Goal: Navigation & Orientation: Find specific page/section

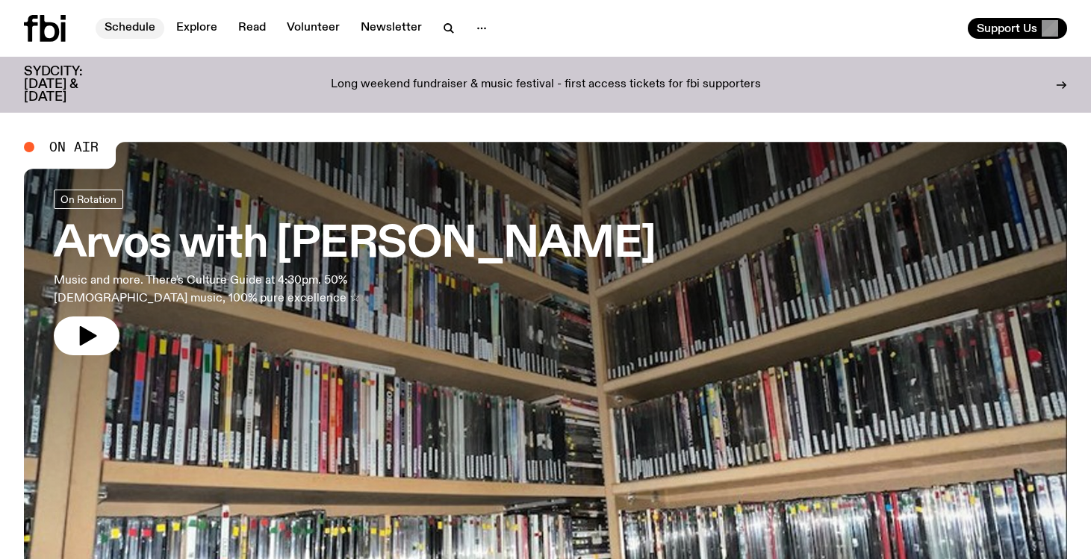
click at [129, 23] on link "Schedule" at bounding box center [130, 28] width 69 height 21
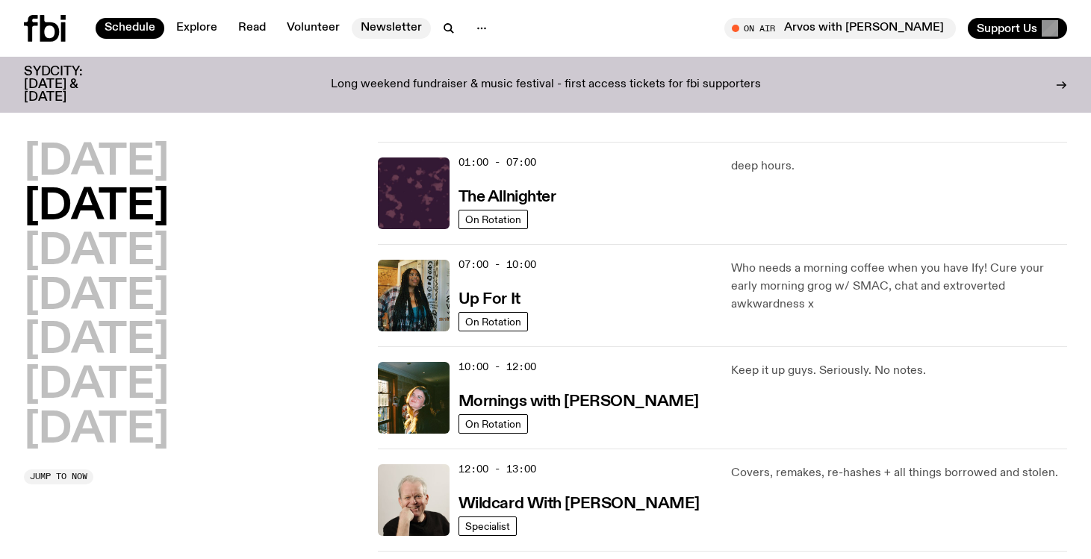
click at [383, 28] on link "Newsletter" at bounding box center [391, 28] width 79 height 21
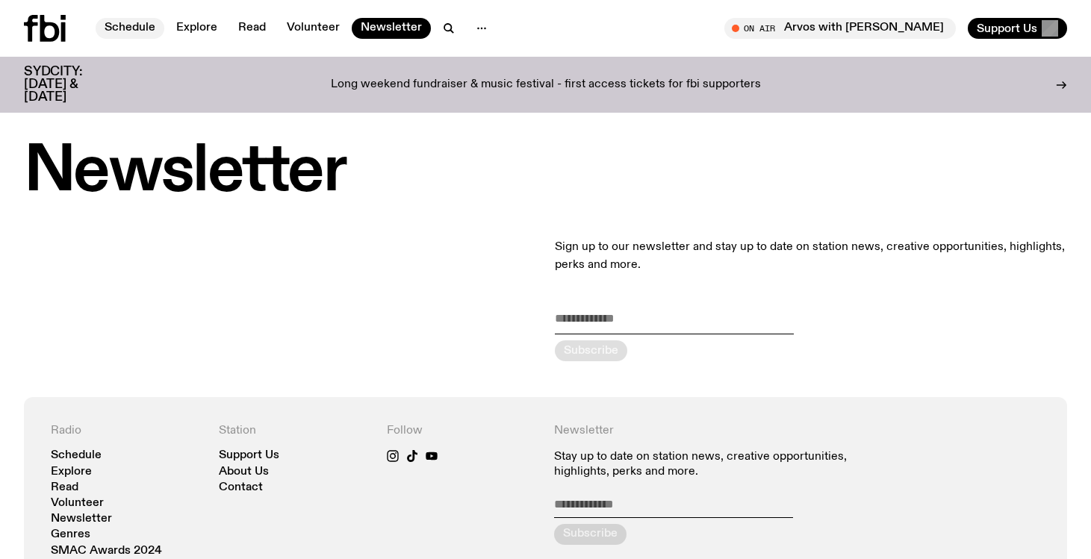
click at [128, 28] on link "Schedule" at bounding box center [130, 28] width 69 height 21
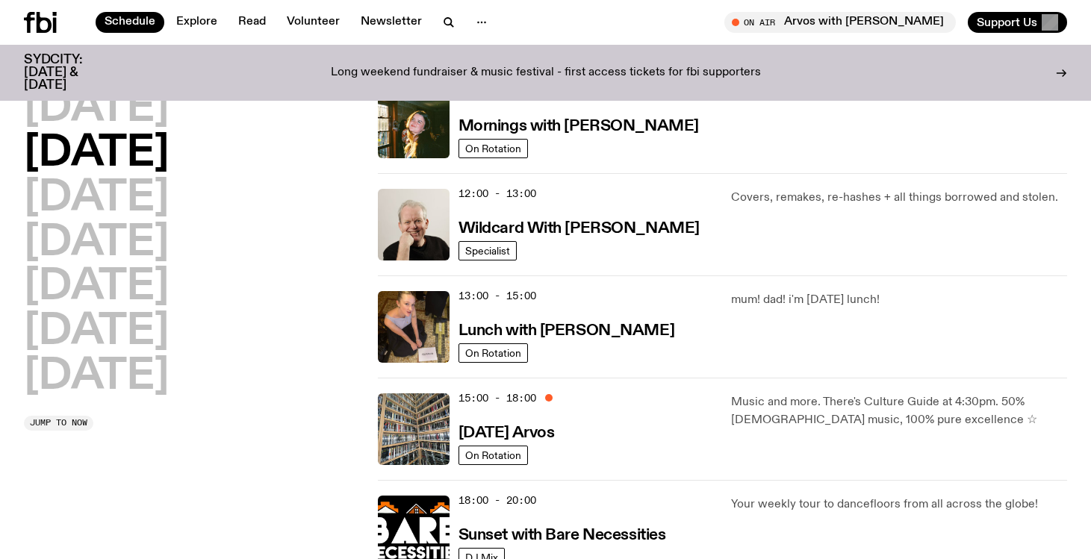
scroll to position [265, 0]
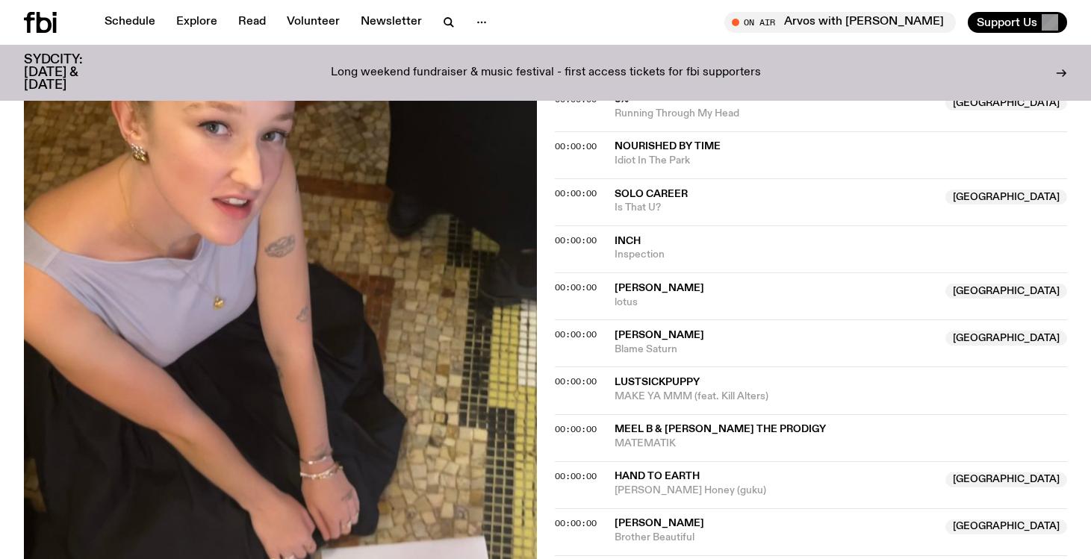
scroll to position [1279, 0]
